Goal: Information Seeking & Learning: Learn about a topic

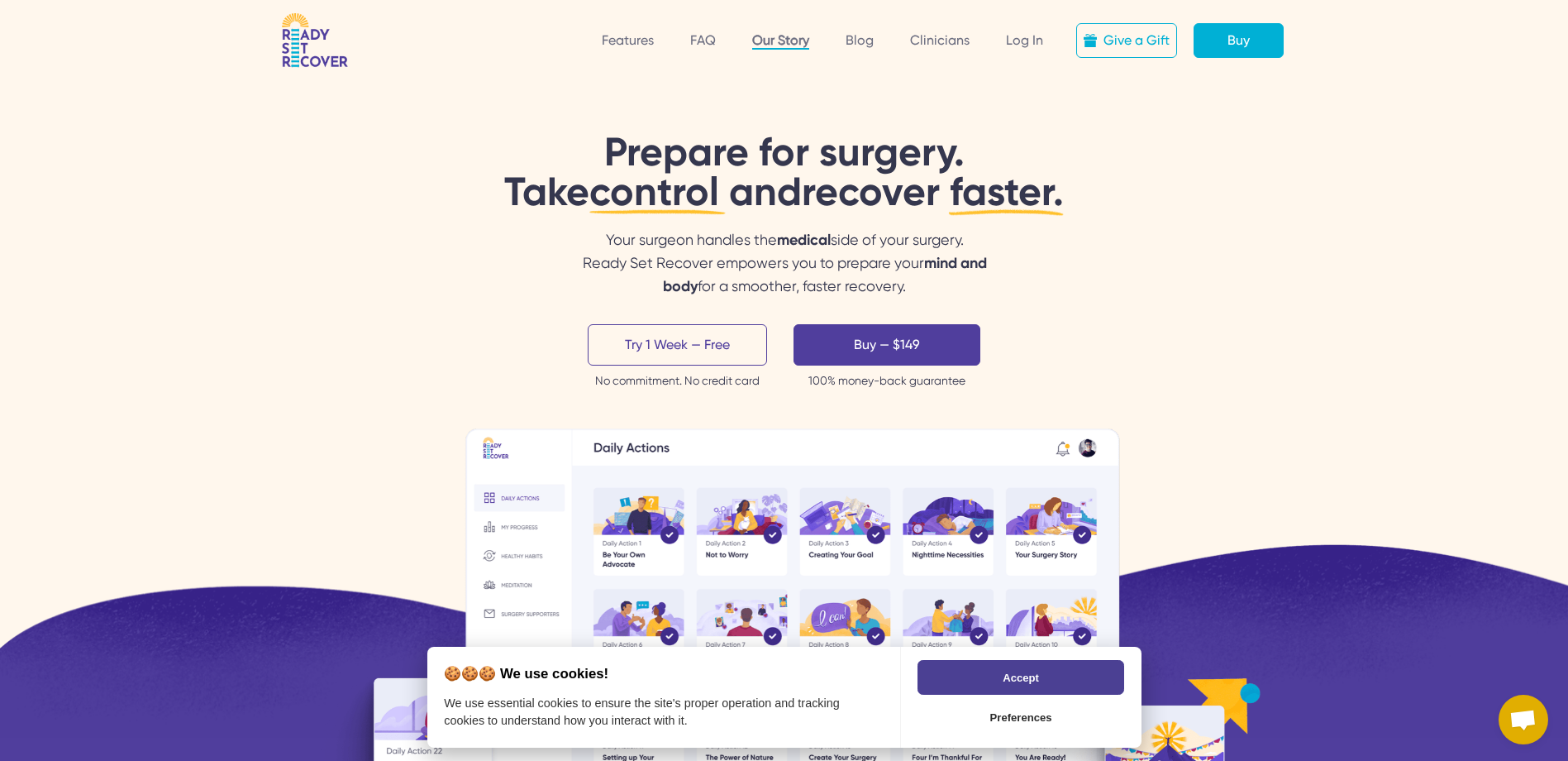
click at [777, 40] on link "Our Story" at bounding box center [780, 41] width 57 height 18
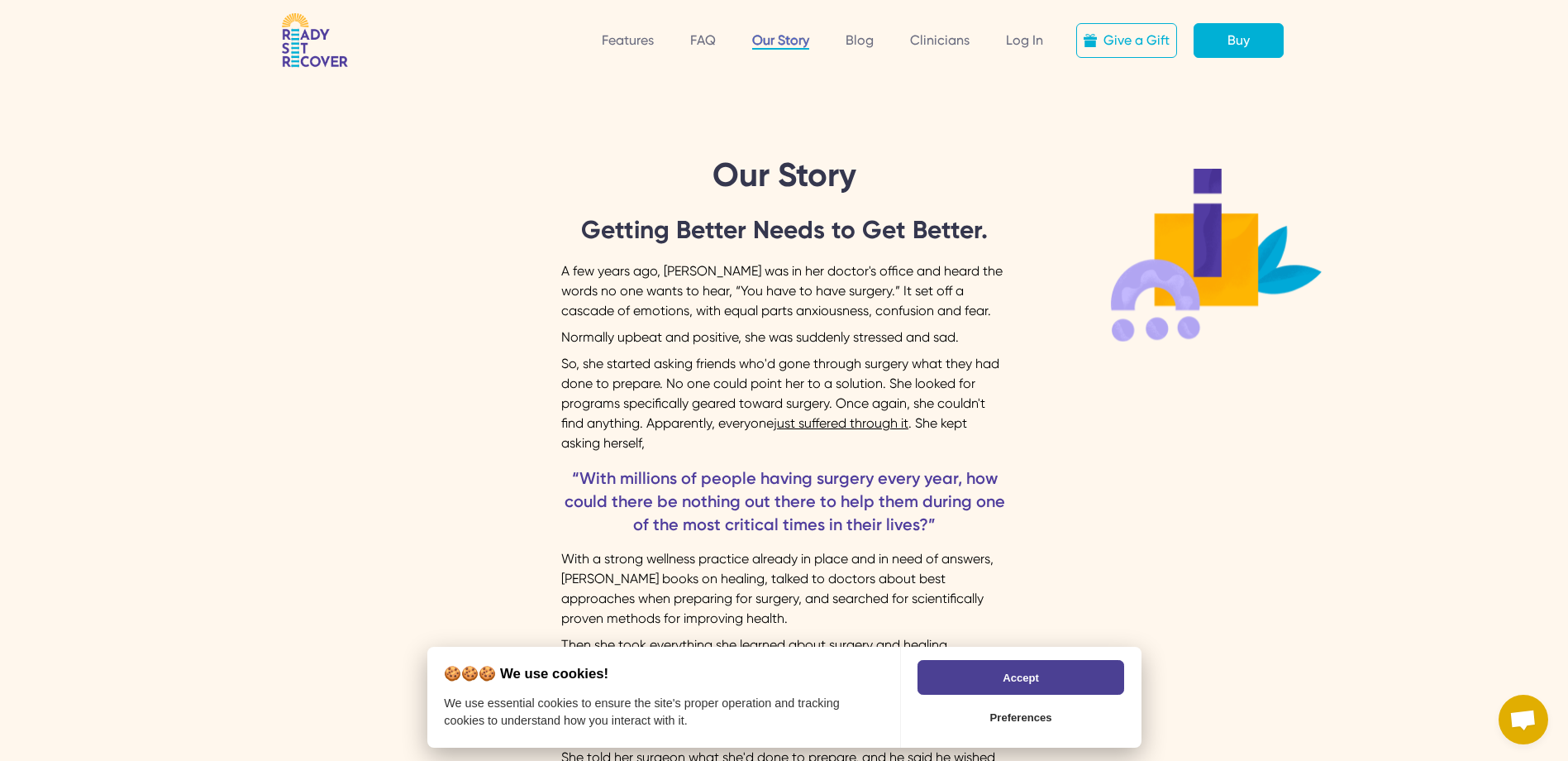
click at [777, 40] on link "Our Story" at bounding box center [780, 41] width 57 height 18
drag, startPoint x: 1575, startPoint y: 110, endPoint x: 936, endPoint y: 668, distance: 848.3
click at [936, 668] on button "Accept" at bounding box center [1020, 677] width 206 height 35
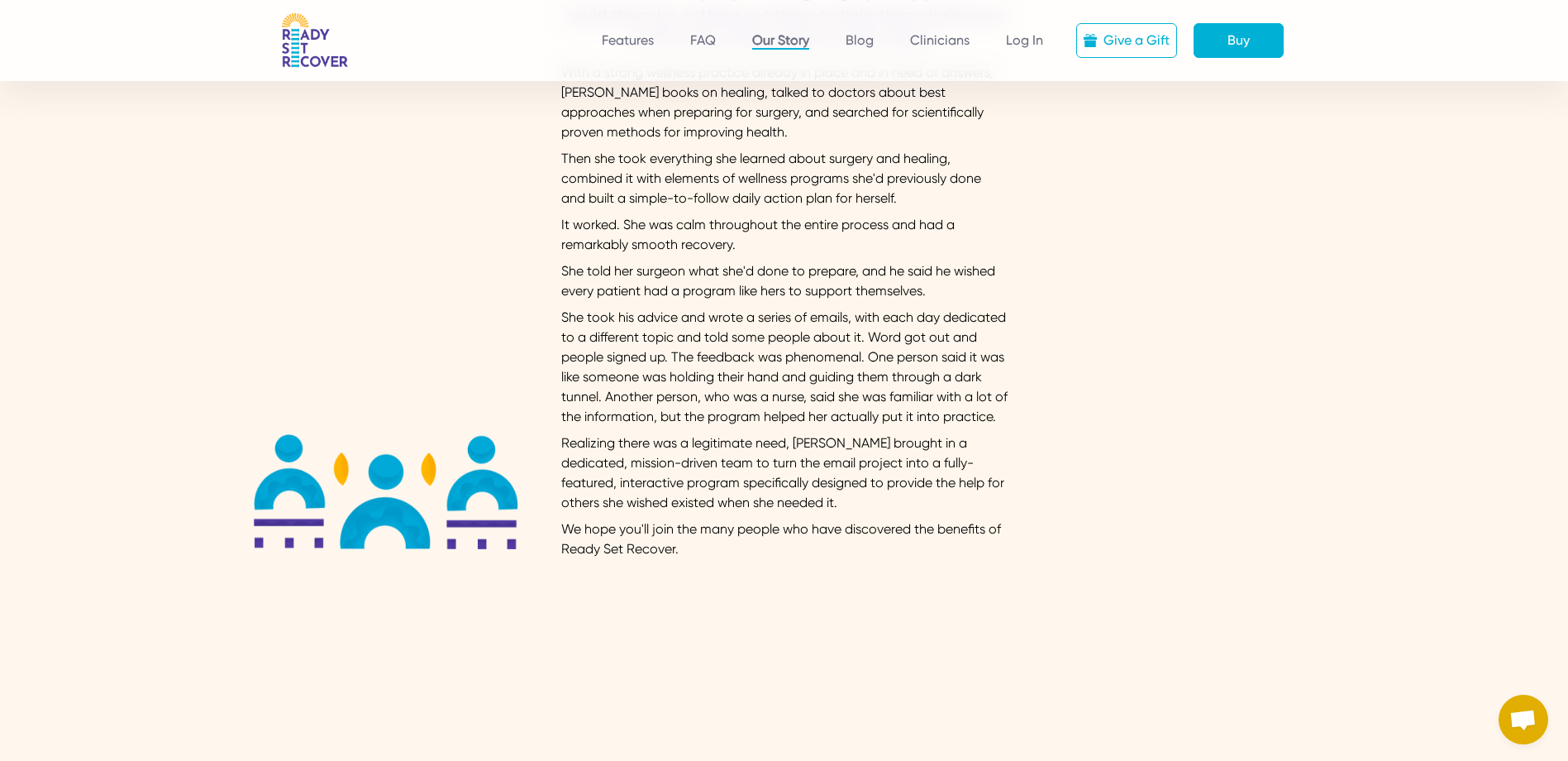
scroll to position [524, 0]
